Goal: Task Accomplishment & Management: Complete application form

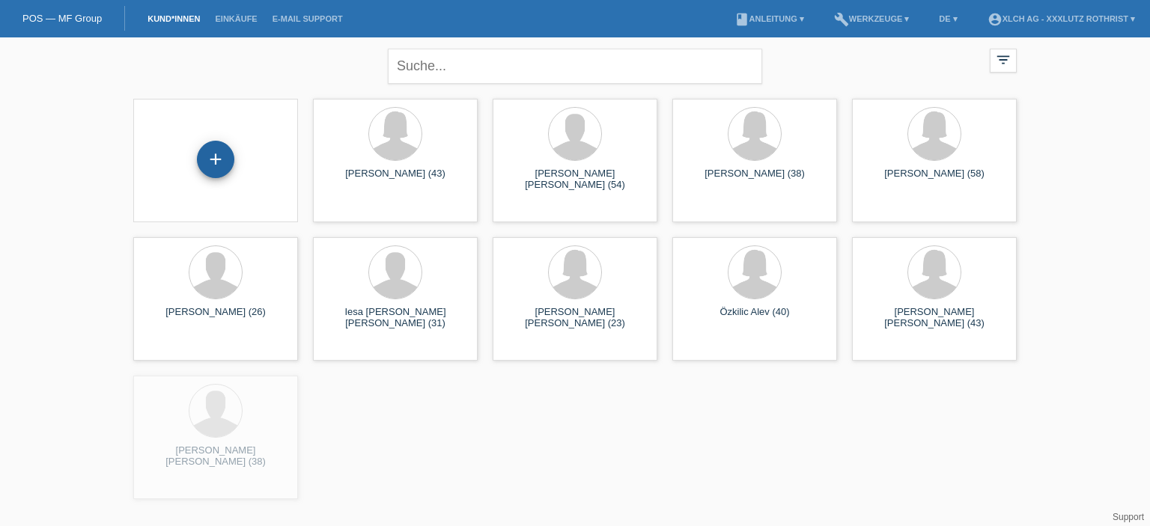
click at [219, 161] on div "+" at bounding box center [215, 159] width 37 height 37
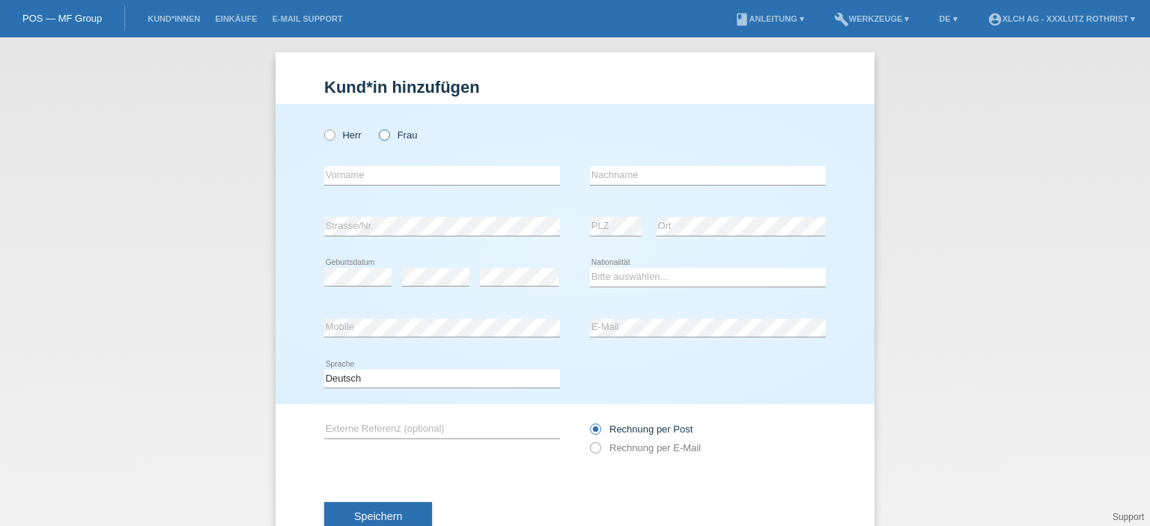
click at [377, 127] on icon at bounding box center [377, 127] width 0 height 0
click at [380, 134] on input "Frau" at bounding box center [384, 135] width 10 height 10
radio input "true"
click at [389, 171] on input "text" at bounding box center [442, 175] width 236 height 19
type input "Dilara"
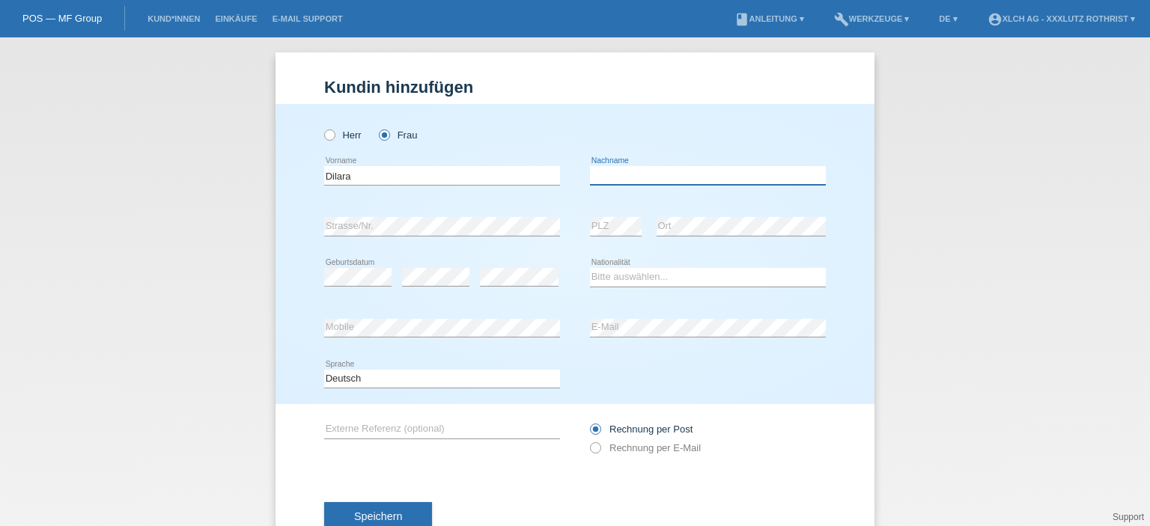
click at [620, 184] on div "error Nachname" at bounding box center [708, 175] width 236 height 19
type input "Agbaba"
click at [447, 216] on div "error Strasse/Nr." at bounding box center [442, 226] width 236 height 51
click at [511, 293] on div "error" at bounding box center [519, 277] width 79 height 51
click at [628, 278] on select "Bitte auswählen... Schweiz Deutschland Liechtenstein Österreich ------------ Af…" at bounding box center [708, 277] width 236 height 18
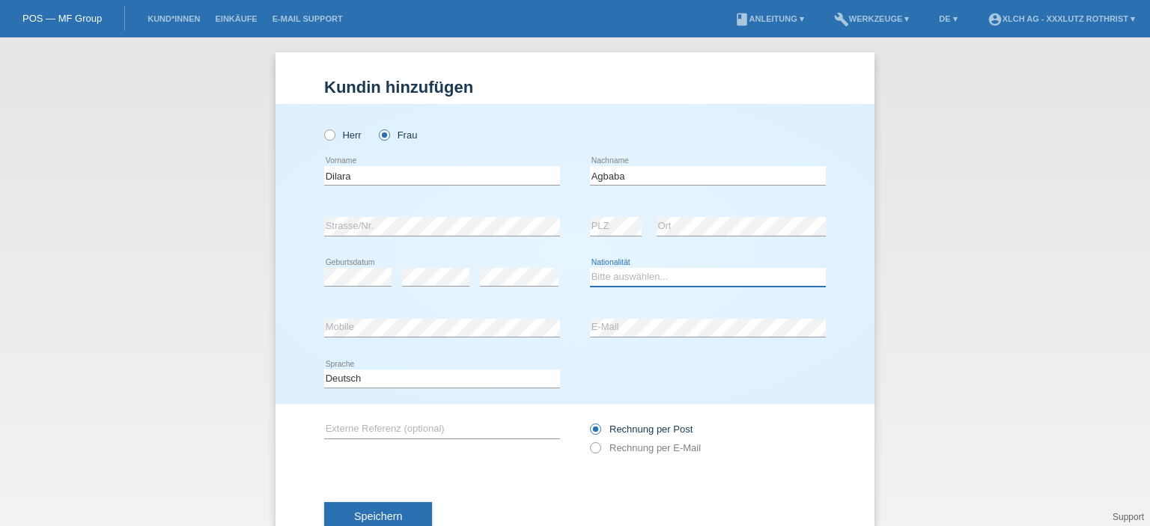
select select "CH"
click at [590, 268] on select "Bitte auswählen... Schweiz Deutschland Liechtenstein Österreich ------------ Af…" at bounding box center [708, 277] width 236 height 18
click at [624, 276] on select "Bitte auswählen... Schweiz Deutschland Liechtenstein Österreich ------------ Af…" at bounding box center [708, 277] width 236 height 18
click at [590, 268] on select "Bitte auswählen... Schweiz Deutschland Liechtenstein Österreich ------------ Af…" at bounding box center [708, 277] width 236 height 18
click at [896, 305] on div "Kund*in hinzufügen Kunde hinzufügen Kundin hinzufügen Herr Frau Dilara error Vo…" at bounding box center [575, 281] width 1150 height 489
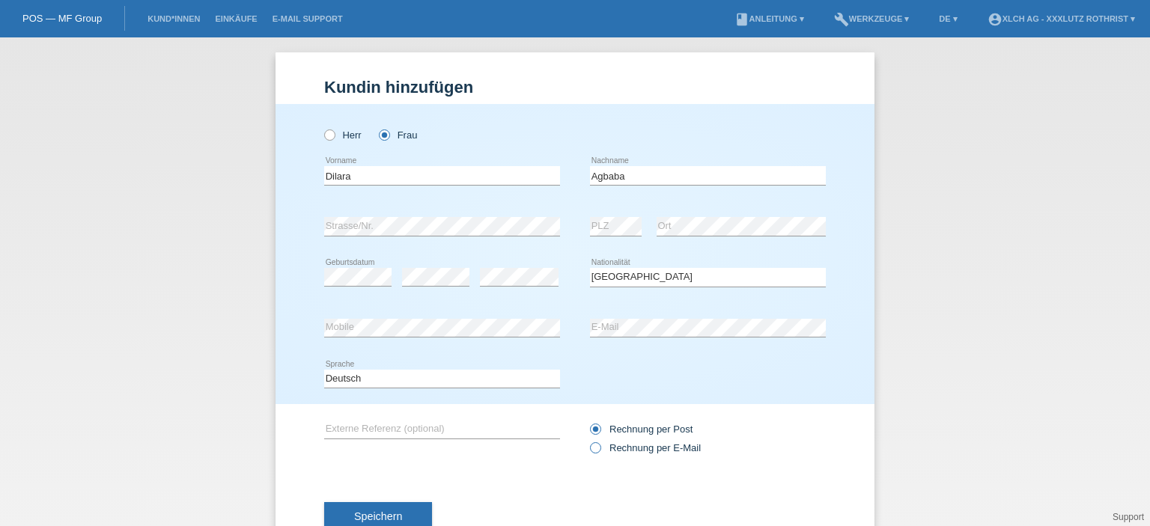
click at [588, 440] on icon at bounding box center [588, 440] width 0 height 0
click at [593, 444] on input "Rechnung per E-Mail" at bounding box center [595, 452] width 10 height 19
radio input "true"
click at [416, 505] on button "Speichern" at bounding box center [378, 516] width 108 height 28
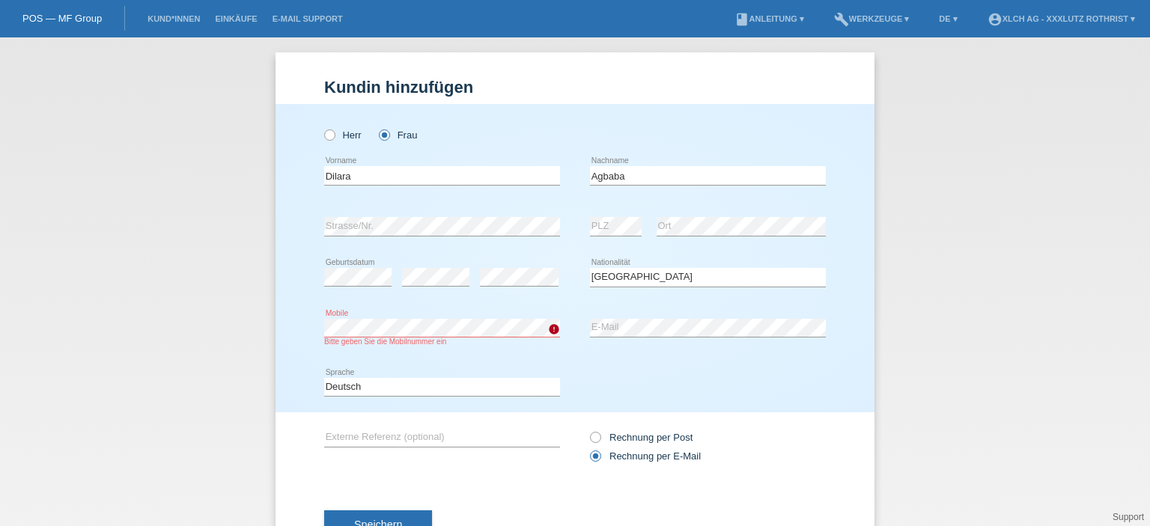
click at [180, 326] on div "Kund*in hinzufügen Kunde hinzufügen Kundin hinzufügen Herr Frau Dilara error Vo…" at bounding box center [575, 281] width 1150 height 489
click at [421, 520] on button "Speichern" at bounding box center [378, 525] width 108 height 28
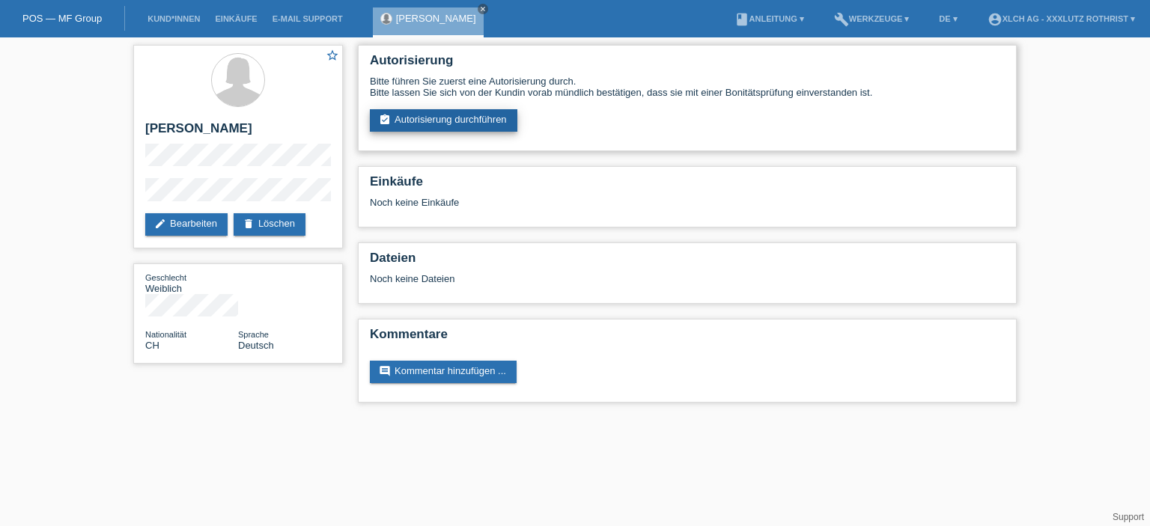
click at [429, 119] on link "assignment_turned_in Autorisierung durchführen" at bounding box center [444, 120] width 148 height 22
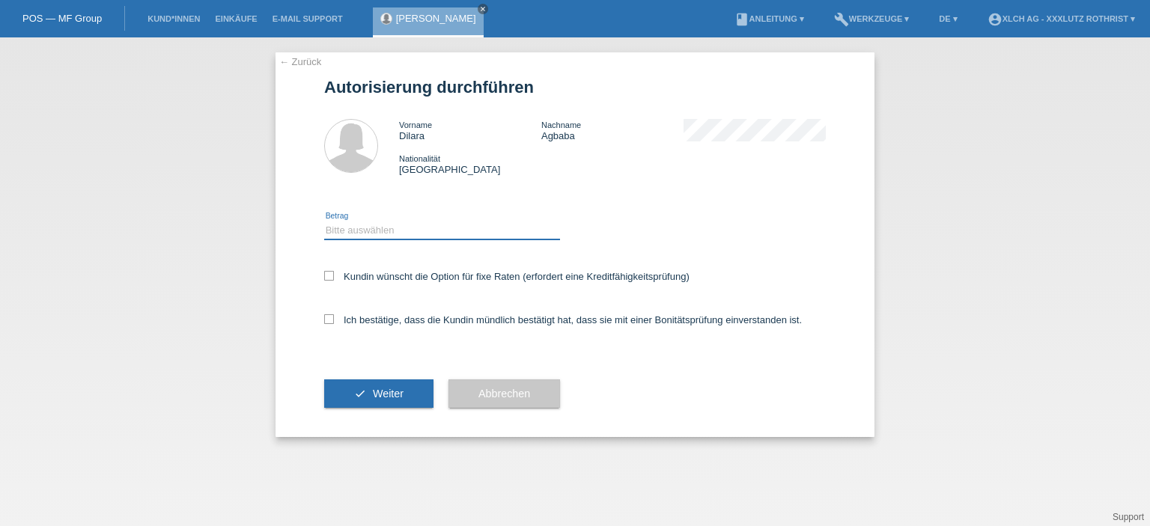
click at [407, 230] on select "Bitte auswählen CHF 1.00 - CHF 499.00 CHF 500.00 - CHF 1'999.00 CHF 2'000.00 - …" at bounding box center [442, 231] width 236 height 18
select select "3"
click at [324, 222] on select "Bitte auswählen CHF 1.00 - CHF 499.00 CHF 500.00 - CHF 1'999.00 CHF 2'000.00 - …" at bounding box center [442, 231] width 236 height 18
click at [329, 281] on label "Kundin wünscht die Option für fixe Raten (erfordert eine Kreditfähigkeitsprüfun…" at bounding box center [506, 276] width 365 height 11
click at [329, 281] on input "Kundin wünscht die Option für fixe Raten (erfordert eine Kreditfähigkeitsprüfun…" at bounding box center [329, 276] width 10 height 10
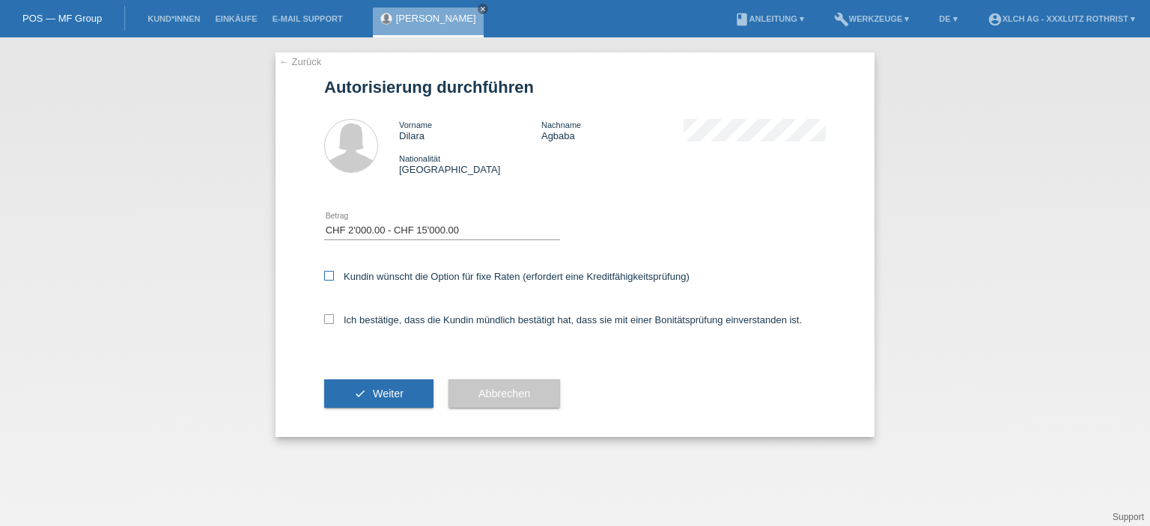
checkbox input "true"
click at [329, 319] on icon at bounding box center [329, 320] width 10 height 10
click at [329, 319] on input "Ich bestätige, dass die Kundin mündlich bestätigt hat, dass sie mit einer Bonit…" at bounding box center [329, 320] width 10 height 10
checkbox input "true"
click at [326, 273] on icon at bounding box center [329, 276] width 10 height 10
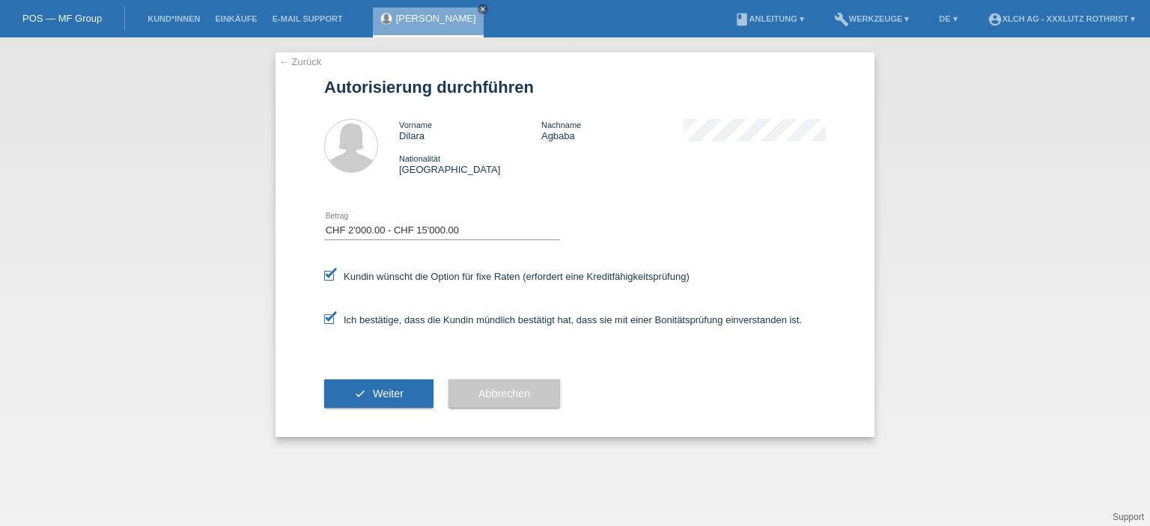
click at [326, 273] on input "Kundin wünscht die Option für fixe Raten (erfordert eine Kreditfähigkeitsprüfun…" at bounding box center [329, 276] width 10 height 10
checkbox input "false"
click at [385, 401] on button "check Weiter" at bounding box center [378, 394] width 109 height 28
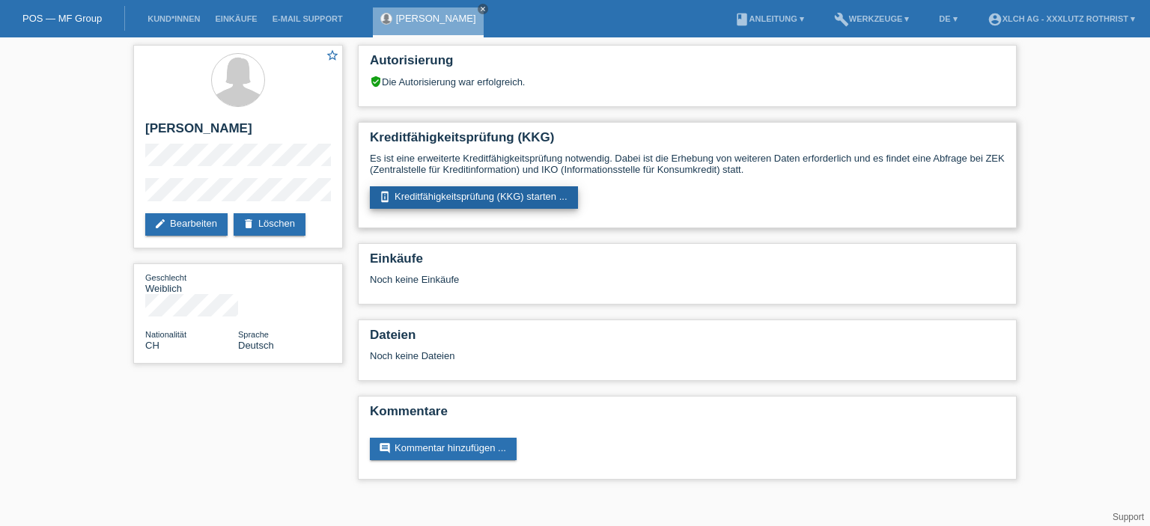
click at [458, 197] on link "perm_device_information Kreditfähigkeitsprüfung (KKG) starten ..." at bounding box center [474, 197] width 208 height 22
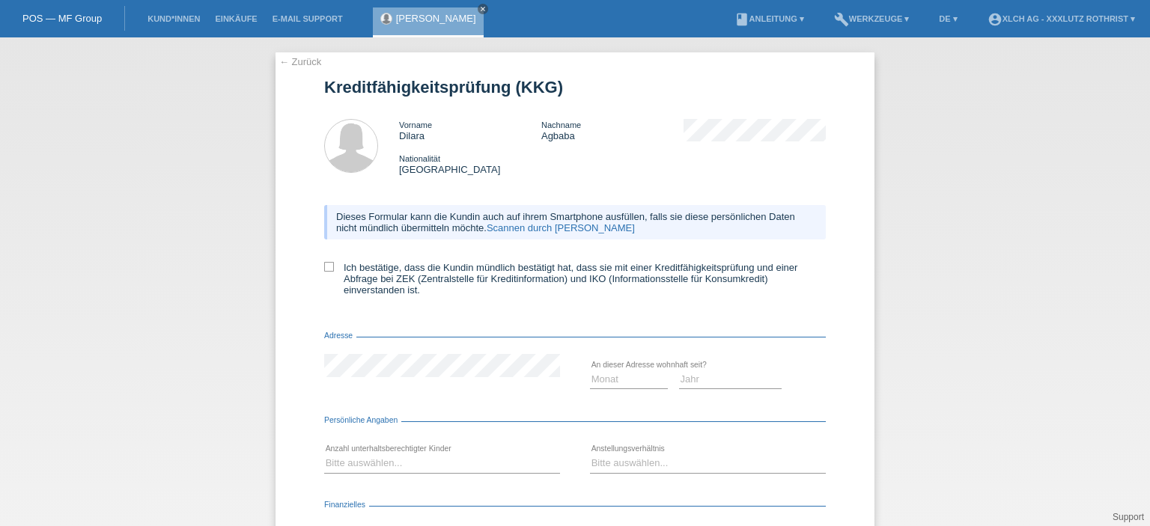
click at [340, 257] on div "Dieses Formular kann die Kundin auch auf ihrem Smartphone ausfüllen, falls sie …" at bounding box center [575, 255] width 502 height 130
click at [332, 267] on label "Ich bestätige, dass die Kundin mündlich bestätigt hat, dass sie mit einer Kredi…" at bounding box center [575, 279] width 502 height 34
click at [332, 267] on input "Ich bestätige, dass die Kundin mündlich bestätigt hat, dass sie mit einer Kredi…" at bounding box center [329, 267] width 10 height 10
checkbox input "true"
click at [614, 380] on select "Monat 01 02 03 04 05 06 07 08 09 10" at bounding box center [629, 380] width 78 height 18
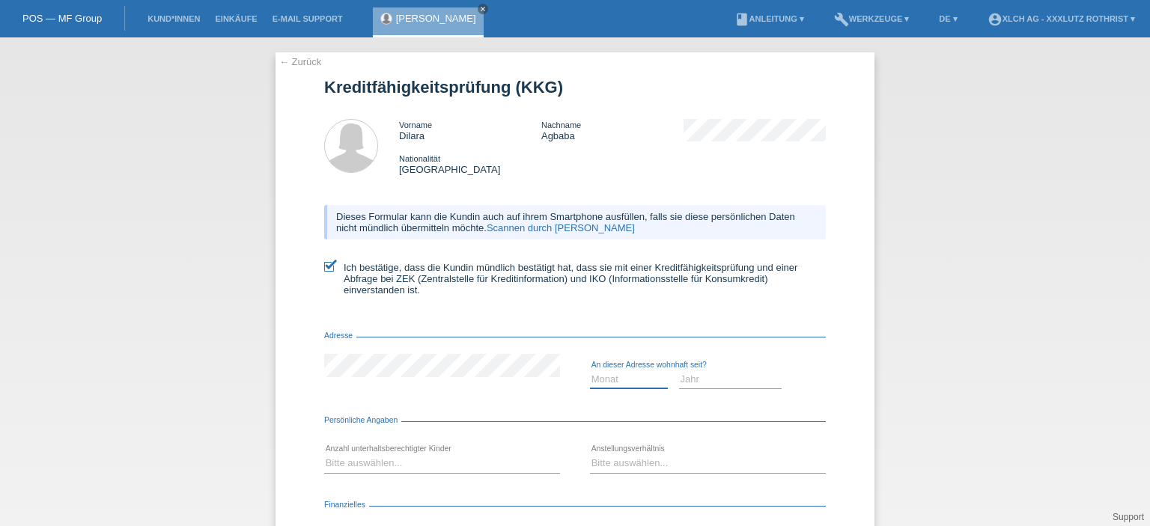
select select "01"
click at [590, 371] on select "Monat 01 02 03 04 05 06 07 08 09 10" at bounding box center [629, 380] width 78 height 18
click at [710, 376] on select "Jahr 2025 2024 2023 2022 2021 2020 2019 2018 2017 2016 2015 2014 2013 2012 2011…" at bounding box center [730, 380] width 103 height 18
select select "2020"
click at [679, 371] on select "Jahr 2025 2024 2023 2022 2021 2020 2019 2018 2017 2016 2015 2014 2013 2012 2011…" at bounding box center [730, 380] width 103 height 18
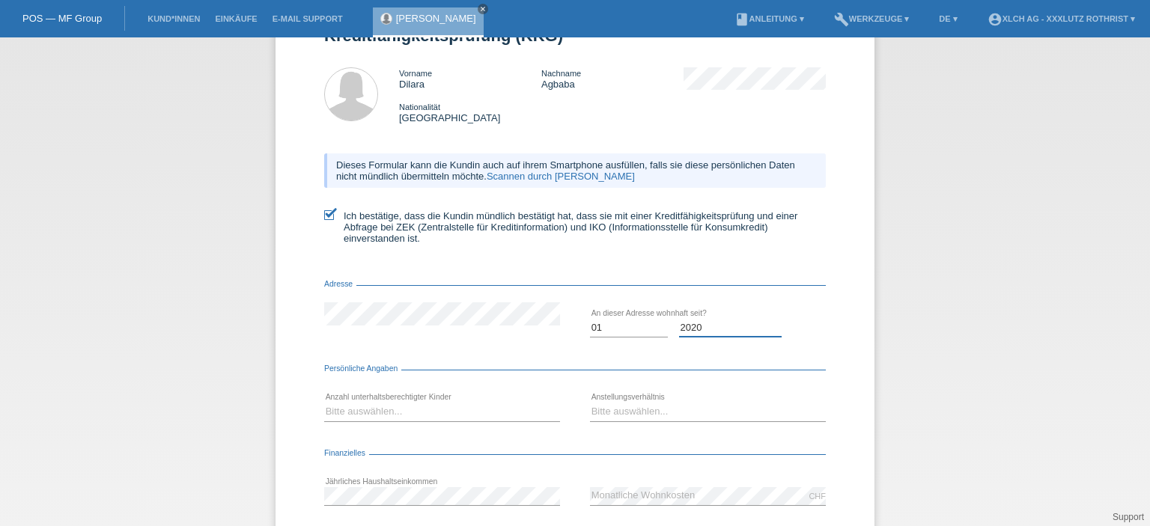
scroll to position [150, 0]
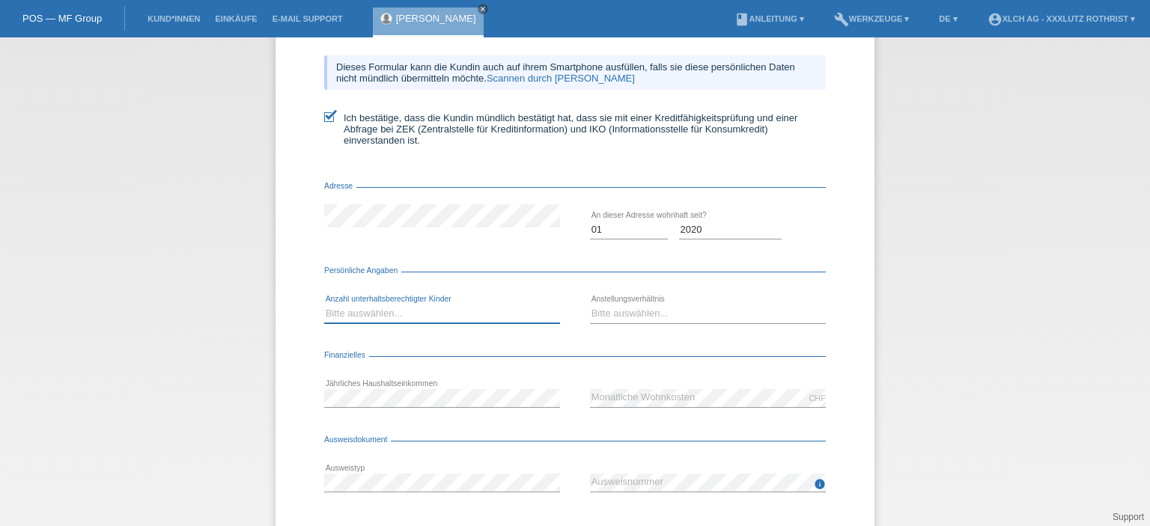
click at [366, 317] on select "Bitte auswählen... 0 1 2 3 4 5 6 7 8 9" at bounding box center [442, 314] width 236 height 18
select select "0"
click at [324, 306] on select "Bitte auswählen... 0 1 2 3 4 5 6 7 8 9" at bounding box center [442, 314] width 236 height 18
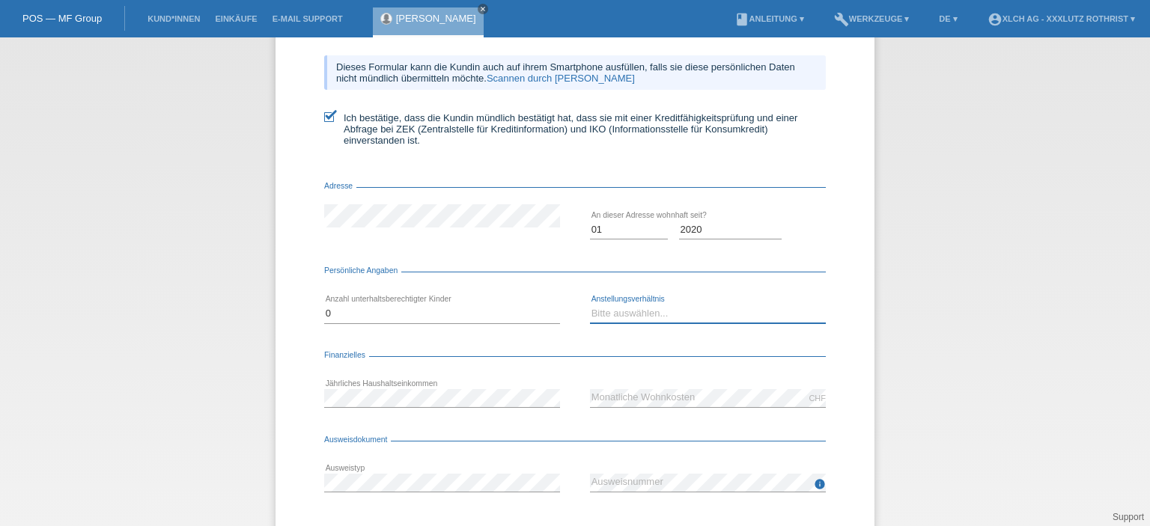
click at [647, 318] on select "Bitte auswählen... Unbefristet Befristet Lehrling/Student Pensioniert Nicht arb…" at bounding box center [708, 314] width 236 height 18
select select "UNLIMITED"
click at [590, 306] on select "Bitte auswählen... Unbefristet Befristet Lehrling/Student Pensioniert Nicht arb…" at bounding box center [708, 314] width 236 height 18
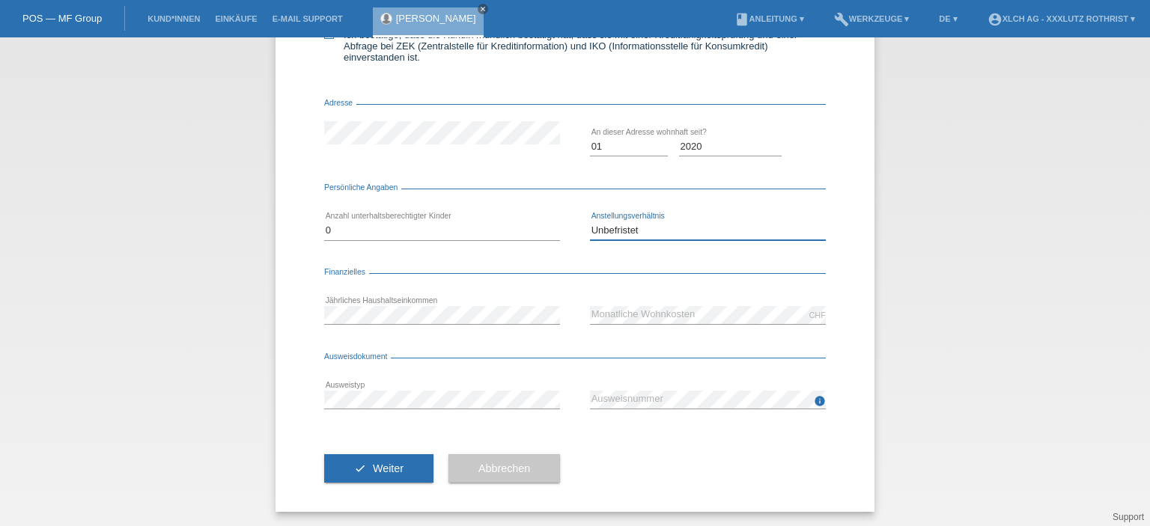
scroll to position [234, 0]
click at [590, 423] on div "info error Ausweisnummer" at bounding box center [708, 399] width 236 height 51
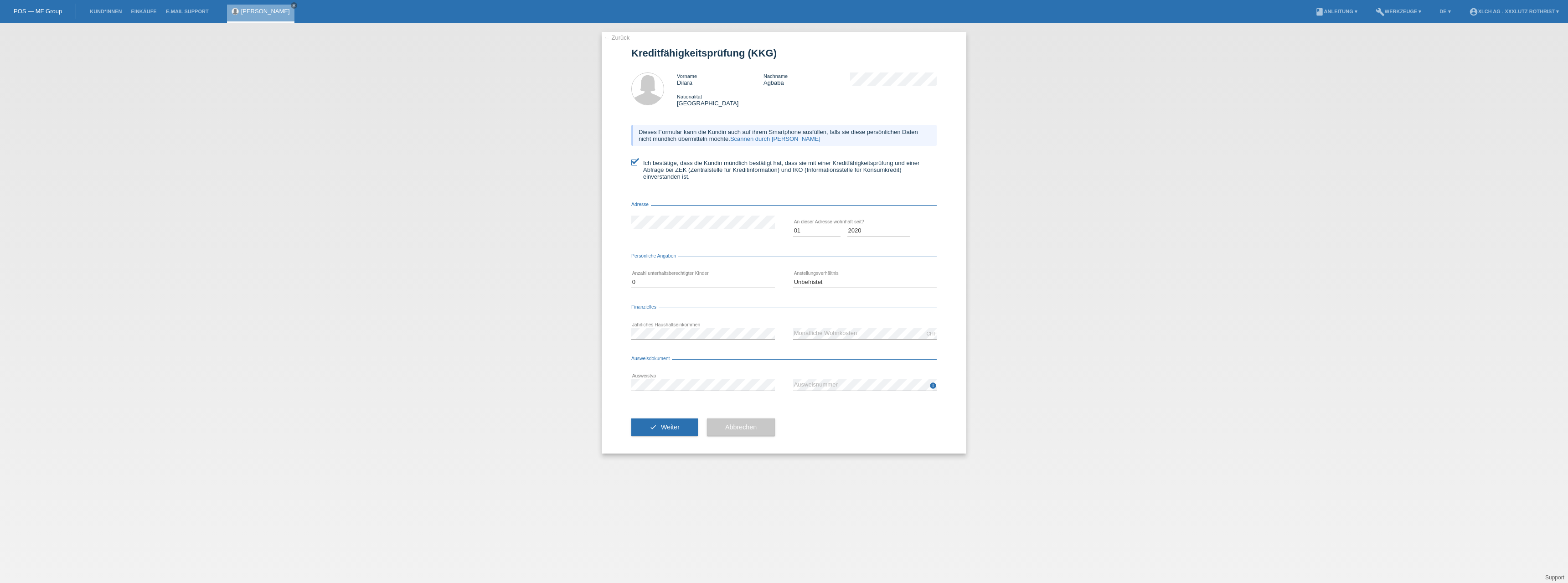
scroll to position [0, 0]
click at [617, 36] on link "← Zurück" at bounding box center [617, 37] width 26 height 7
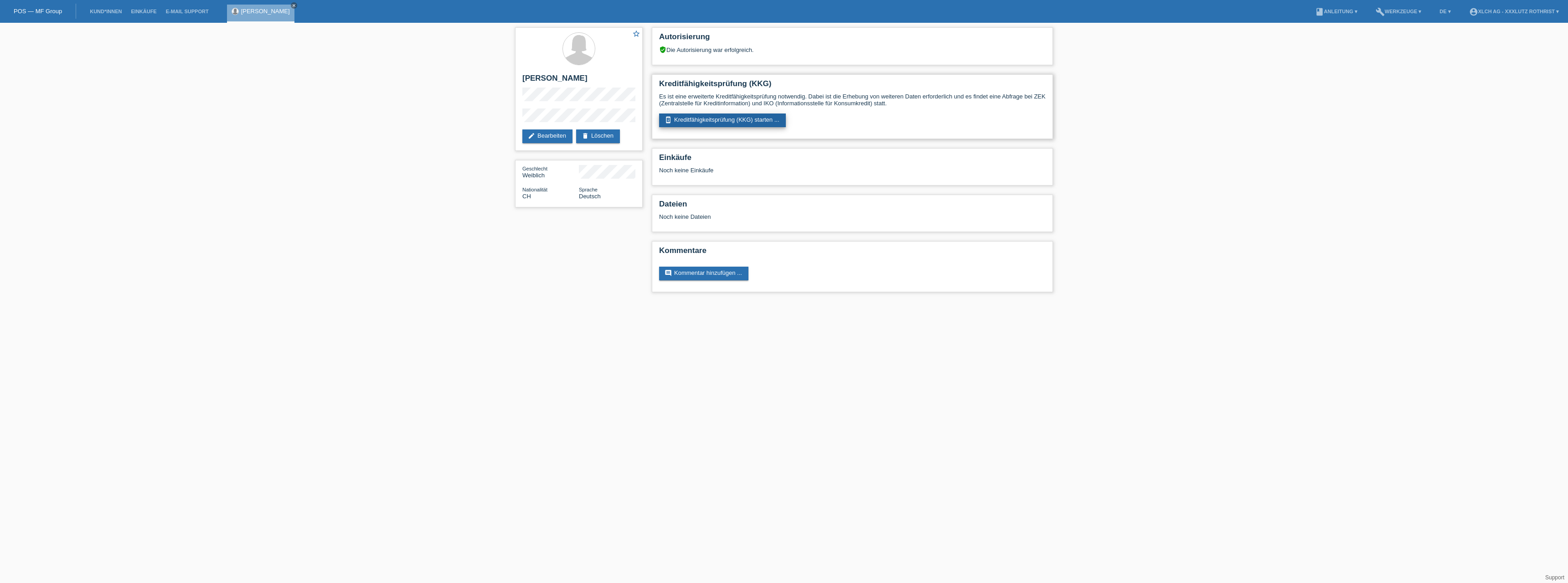
click at [690, 124] on link "perm_device_information Kreditfähigkeitsprüfung (KKG) starten ..." at bounding box center [723, 120] width 127 height 13
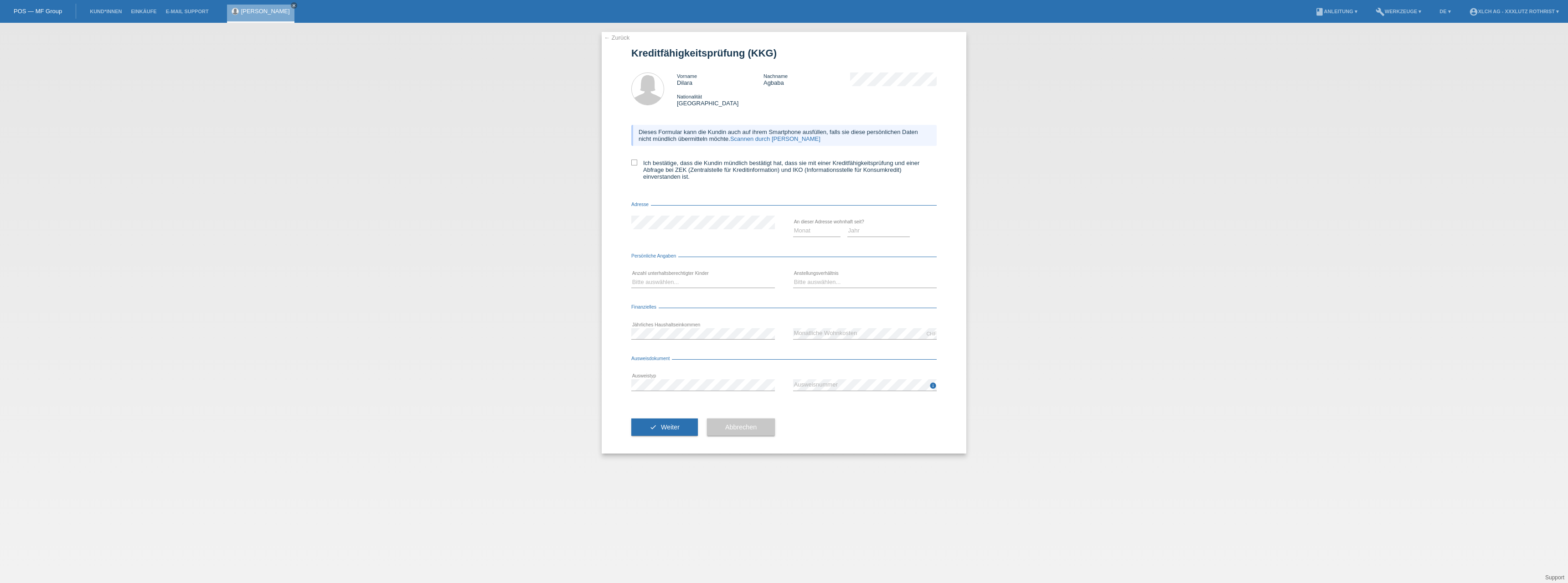
click at [631, 159] on div "Dieses Formular kann die Kundin auch auf ihrem Smartphone ausfüllen, falls sie …" at bounding box center [784, 155] width 306 height 79
click at [638, 166] on label "Ich bestätige, dass die Kundin mündlich bestätigt hat, dass sie mit einer Kredi…" at bounding box center [784, 170] width 306 height 21
click at [637, 166] on input "Ich bestätige, dass die Kundin mündlich bestätigt hat, dass sie mit einer Kredi…" at bounding box center [634, 162] width 6 height 6
checkbox input "true"
click at [807, 234] on select "Monat 01 02 03 04 05 06 07 08 09 10" at bounding box center [817, 231] width 47 height 11
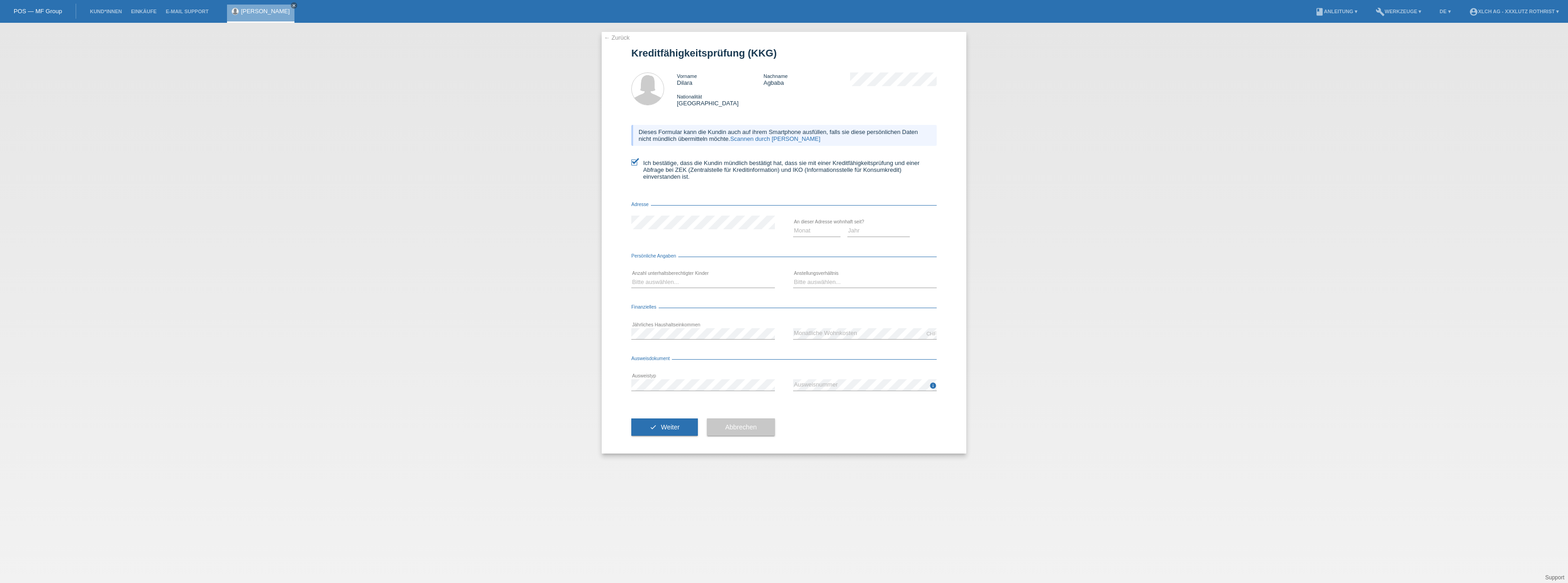
click at [714, 244] on div "Monat 01 02 03 04 05 06 07 08 09 10" at bounding box center [784, 231] width 306 height 31
click at [763, 430] on button "Abbrechen" at bounding box center [741, 427] width 68 height 17
click at [609, 45] on div "← Zurück Kreditfähigkeitsprüfung (KKG) Vorname Dilara Nachname Agbaba Nationali…" at bounding box center [783, 242] width 365 height 422
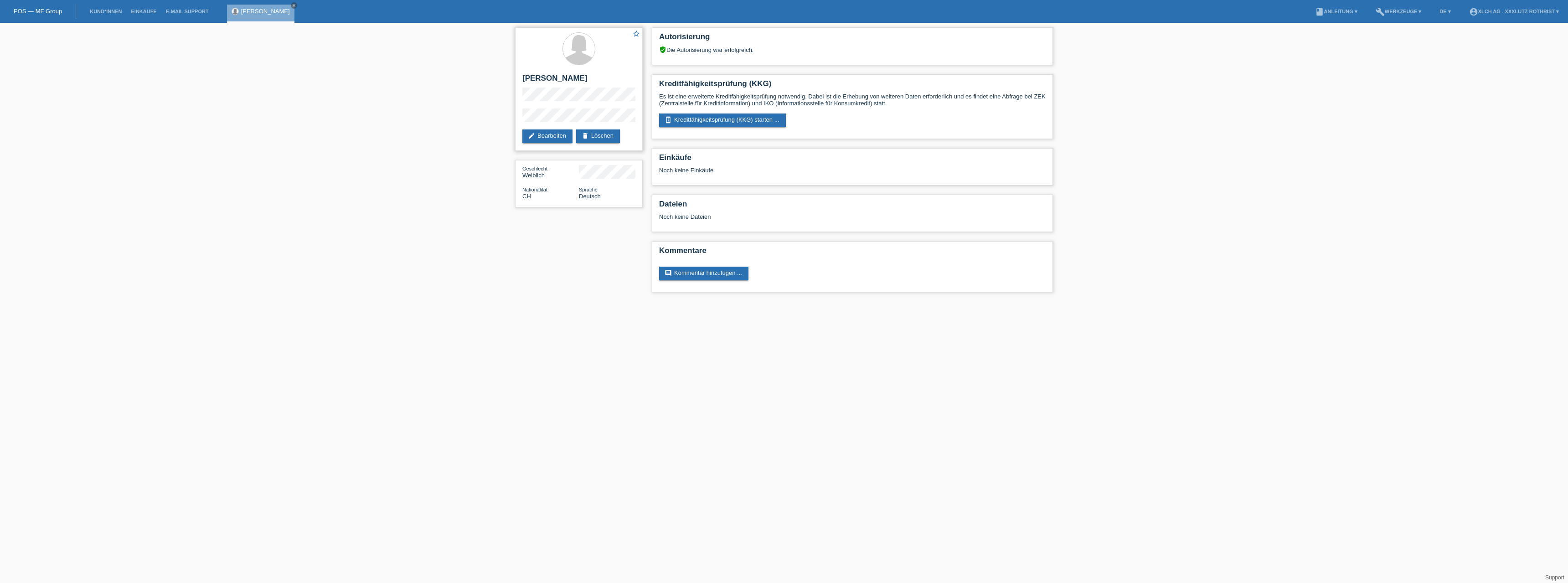
click at [619, 143] on div "star_border Dilara Agbaba edit Bearbeiten delete Löschen" at bounding box center [579, 89] width 128 height 124
click at [614, 139] on link "delete Löschen" at bounding box center [598, 136] width 44 height 13
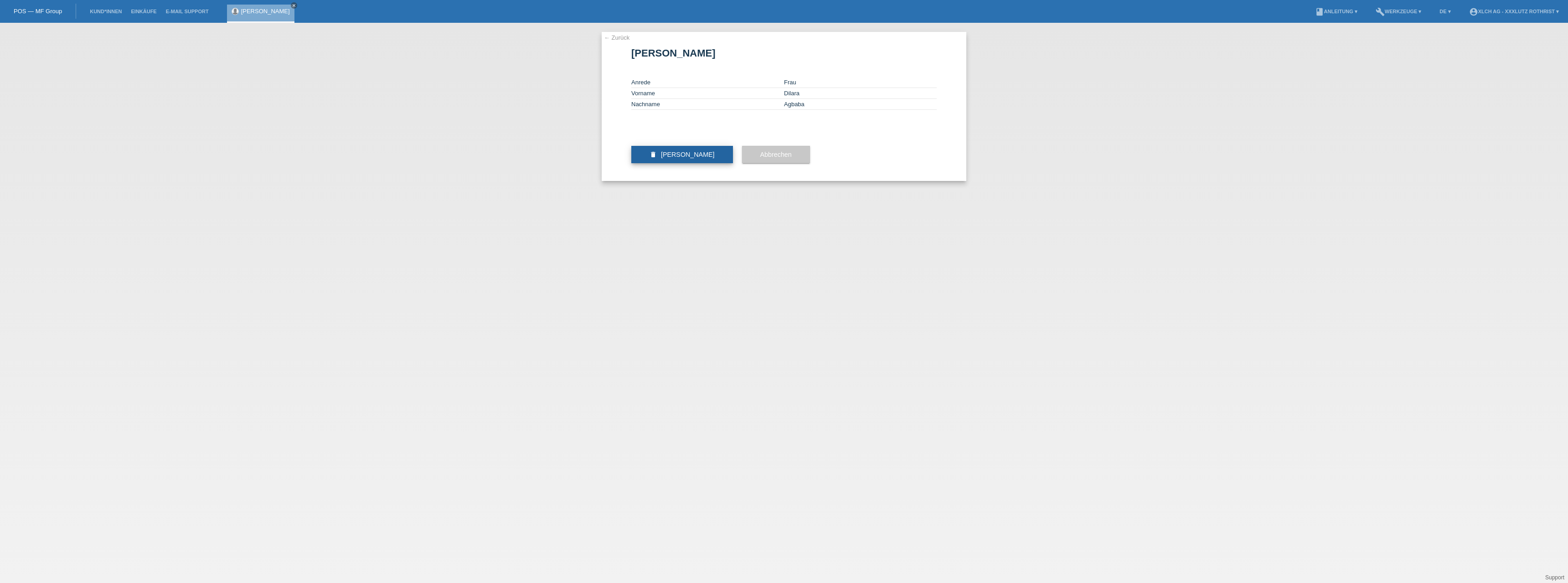
click at [679, 163] on button "delete [PERSON_NAME]" at bounding box center [682, 155] width 102 height 17
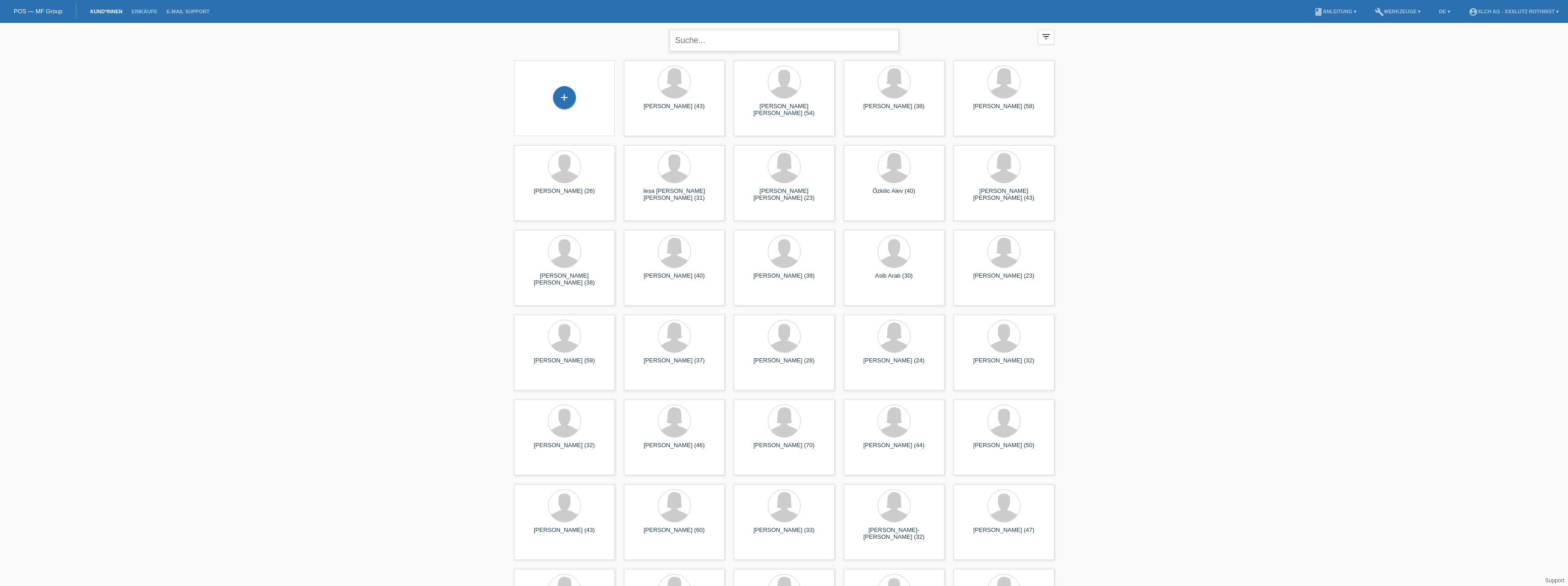
click at [715, 39] on input "text" at bounding box center [784, 40] width 229 height 21
type input "agbaba"
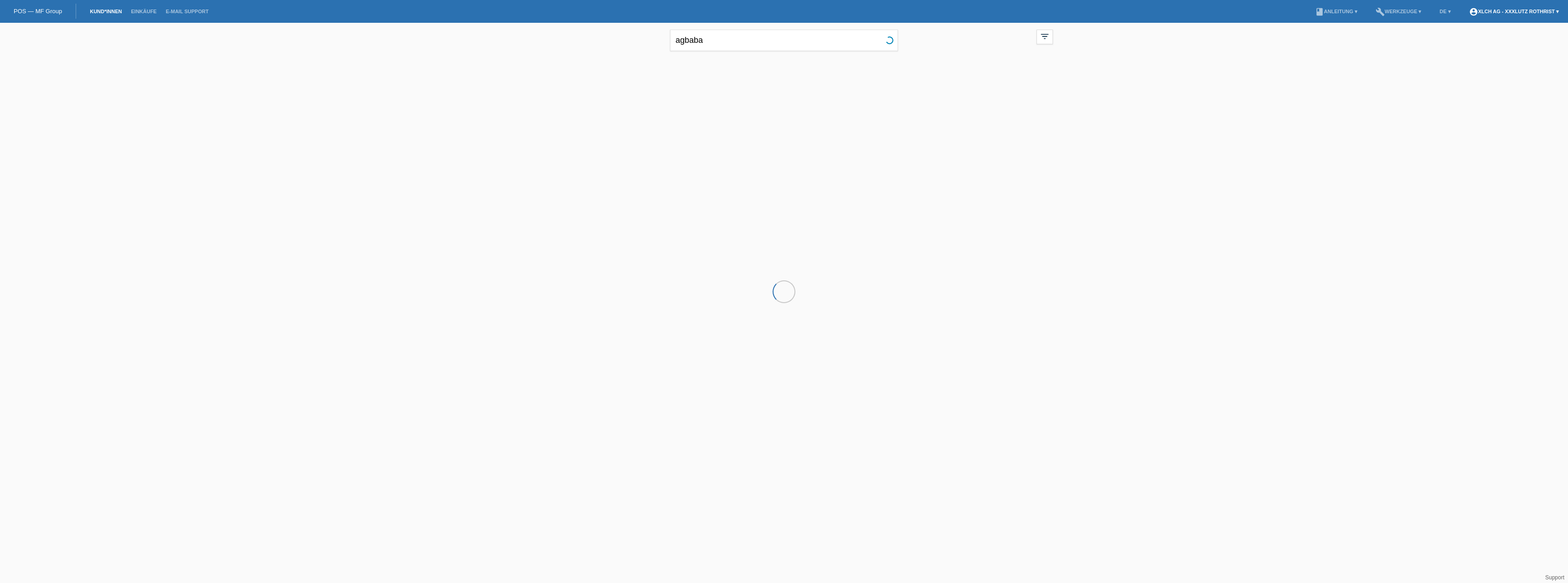
click at [1510, 13] on link "account_circle XLCH AG - XXXLutz Rothrist ▾" at bounding box center [1514, 11] width 99 height 5
click at [1465, 56] on link "Logout" at bounding box center [1468, 59] width 18 height 7
